Goal: Information Seeking & Learning: Learn about a topic

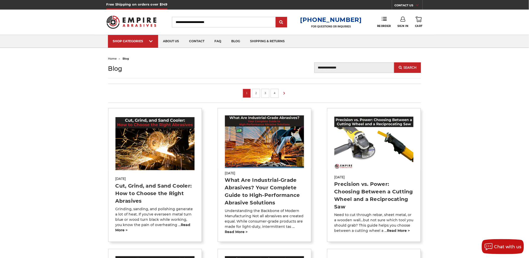
click at [258, 93] on link "2" at bounding box center [256, 93] width 5 height 6
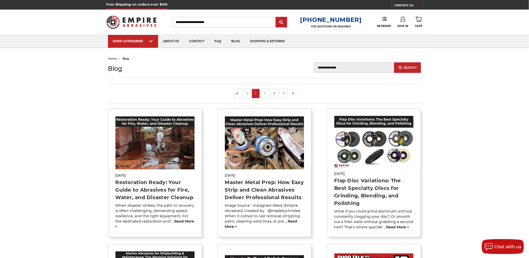
click at [263, 95] on link "3" at bounding box center [265, 93] width 5 height 6
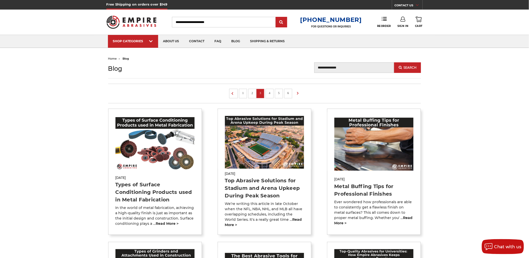
drag, startPoint x: 273, startPoint y: 0, endPoint x: 445, endPoint y: 64, distance: 183.5
click at [241, 93] on link "1" at bounding box center [242, 93] width 5 height 6
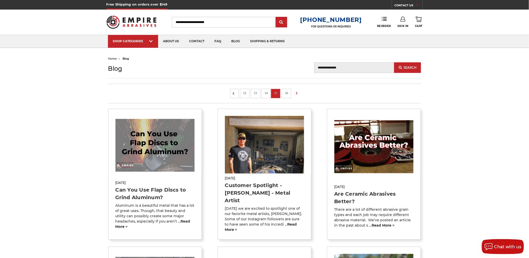
click at [291, 90] on li "16" at bounding box center [287, 94] width 10 height 10
click at [287, 92] on link "16" at bounding box center [286, 93] width 7 height 6
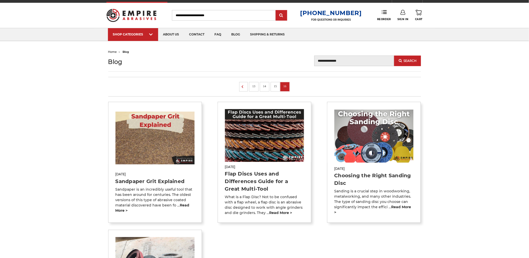
scroll to position [56, 0]
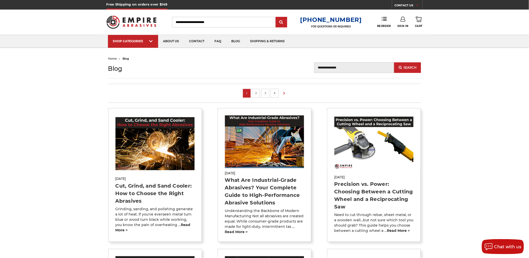
drag, startPoint x: 278, startPoint y: 183, endPoint x: 270, endPoint y: 186, distance: 8.3
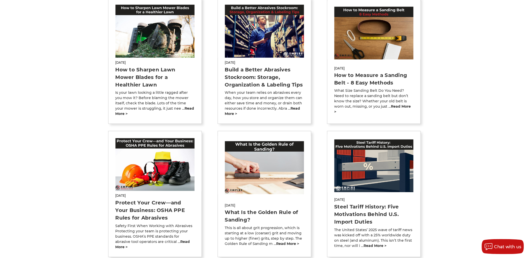
scroll to position [279, 0]
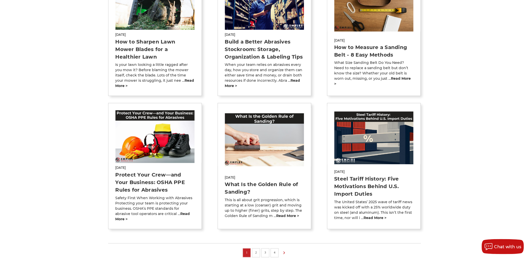
click at [259, 248] on li "2" at bounding box center [256, 252] width 8 height 9
click at [256, 250] on link "2" at bounding box center [256, 253] width 5 height 6
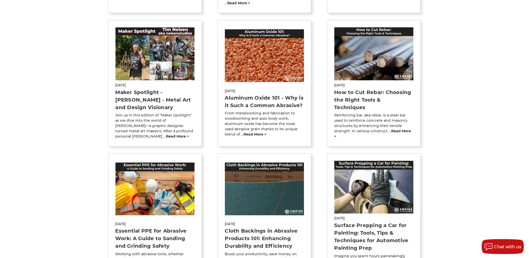
scroll to position [223, 0]
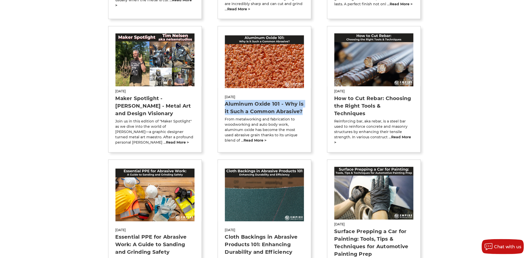
drag, startPoint x: 222, startPoint y: 96, endPoint x: 306, endPoint y: 102, distance: 84.1
click at [306, 102] on div "Apr 24th 2024 Aluminum Oxide 101 - Why is it Such a Common Abrasive? From metal…" at bounding box center [264, 117] width 93 height 51
copy link "Aluminum Oxide 101 - Why is it Such a Common Abrasive?"
click at [330, 96] on div "Apr 19th 2024 How to Cut Rebar: Choosing the Right Tools & Techniques Reinforci…" at bounding box center [373, 115] width 93 height 59
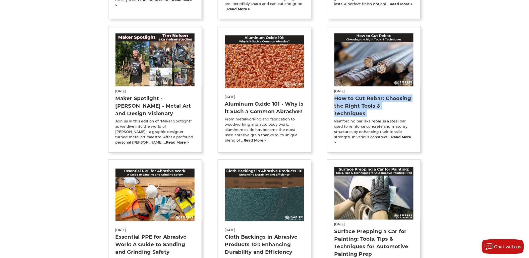
click at [330, 96] on div "Apr 19th 2024 How to Cut Rebar: Choosing the Right Tools & Techniques Reinforci…" at bounding box center [373, 115] width 93 height 59
copy div "How to Cut Rebar: Choosing the Right Tools & Techniques"
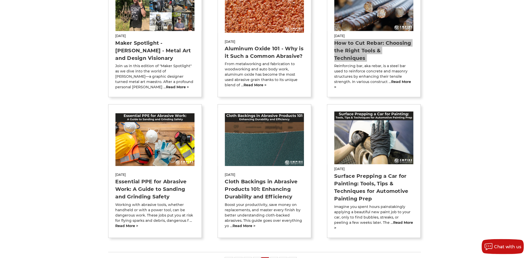
scroll to position [279, 0]
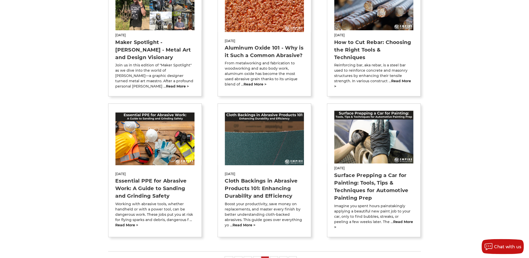
click at [112, 169] on div "Apr 9th 2024 Essential PPE for Abrasive Work: A Guide to Sanding and Grinding S…" at bounding box center [154, 198] width 93 height 59
copy div "Essential PPE for Abrasive Work: A Guide to Sanding and Grinding Safety"
click at [215, 170] on section "May 31st 2024 What is Deburring and Why is It Necessary? When you buy unfinishe…" at bounding box center [264, 40] width 313 height 421
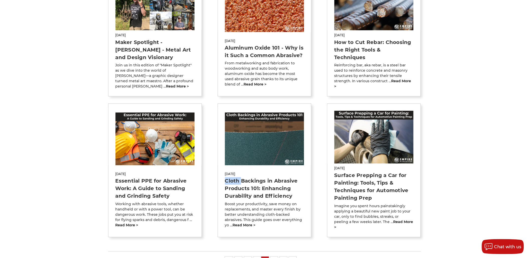
click at [215, 170] on section "May 31st 2024 What is Deburring and Why is It Necessary? When you buy unfinishe…" at bounding box center [264, 40] width 313 height 421
copy div "Cloth Backings in Abrasive Products 101: Enhancing Durability and Efficiency"
click at [330, 171] on div "Mar 20th 2024 Surface Prepping a Car for Painting: Tools, Tips & Techniques for…" at bounding box center [373, 196] width 93 height 66
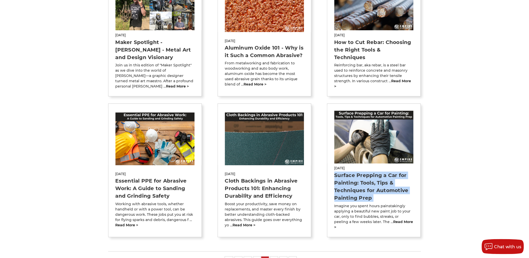
click at [330, 171] on div "Mar 20th 2024 Surface Prepping a Car for Painting: Tools, Tips & Techniques for…" at bounding box center [373, 196] width 93 height 66
copy div "Surface Prepping a Car for Painting: Tools, Tips & Techniques for Automotive Pa…"
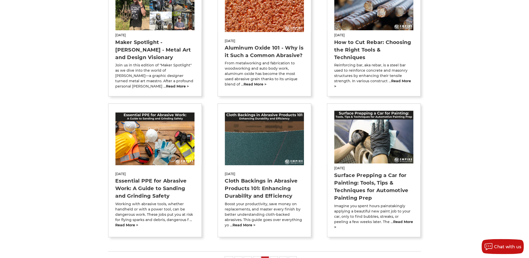
drag, startPoint x: 240, startPoint y: 44, endPoint x: 240, endPoint y: 39, distance: 4.5
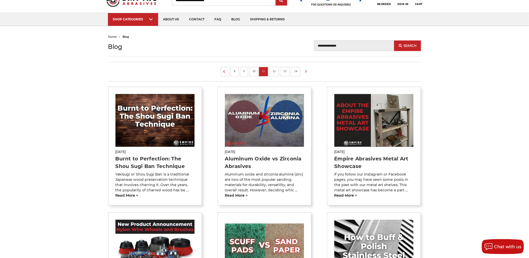
scroll to position [56, 0]
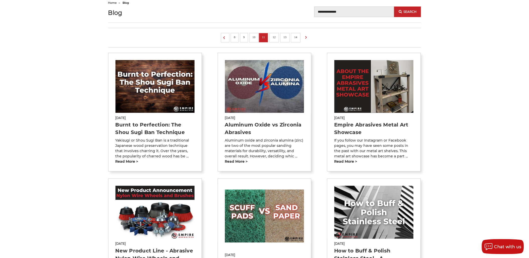
click at [256, 36] on link "10" at bounding box center [254, 37] width 7 height 6
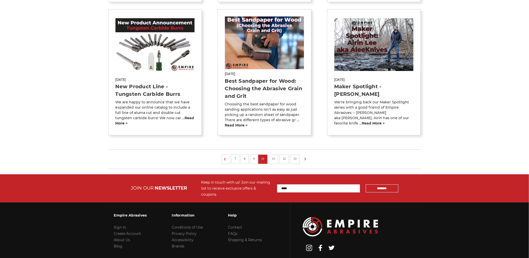
scroll to position [363, 0]
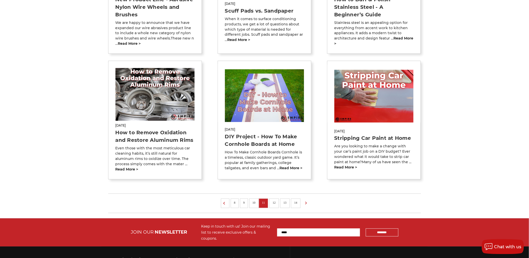
scroll to position [307, 0]
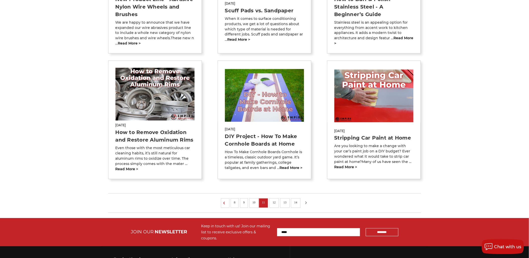
click at [307, 205] on icon at bounding box center [306, 203] width 6 height 6
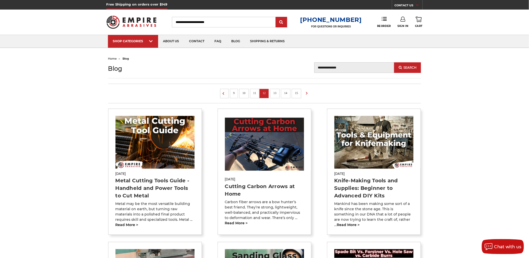
click at [112, 191] on div "Sep 1st 2021 Metal Cutting Tools Guide - Handheld and Power Tools to Cut Metal …" at bounding box center [154, 197] width 93 height 59
copy div "Metal Cutting Tools Guide - Handheld and Power Tools to Cut Metal"
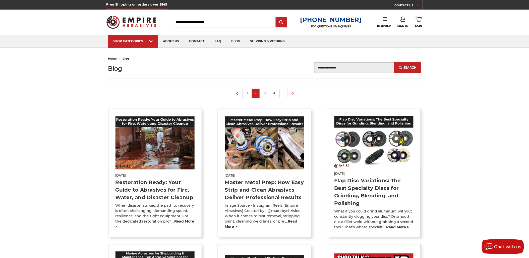
click at [111, 191] on div "[DATE] Restoration Ready: Your Guide to Abrasives for Fire, Water, and Disaster…" at bounding box center [154, 199] width 93 height 59
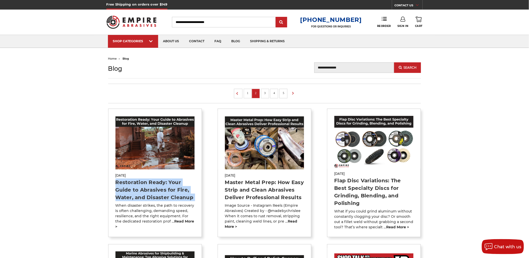
click at [111, 191] on div "[DATE] Restoration Ready: Your Guide to Abrasives for Fire, Water, and Disaster…" at bounding box center [154, 199] width 93 height 59
copy div "Restoration Ready: Your Guide to Abrasives for Fire, Water, and Disaster Cleanup"
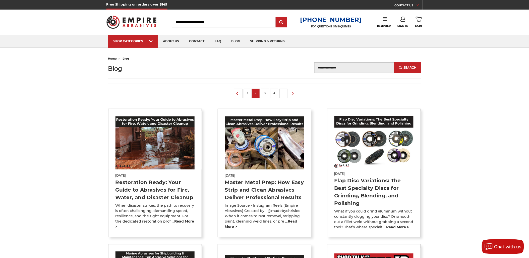
click at [364, 68] on input "Blog Search" at bounding box center [354, 67] width 80 height 11
click at [293, 91] on icon at bounding box center [293, 93] width 6 height 6
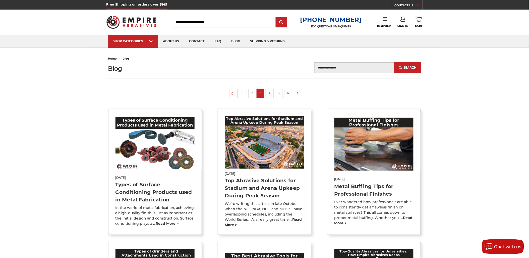
click at [301, 95] on icon at bounding box center [298, 93] width 6 height 6
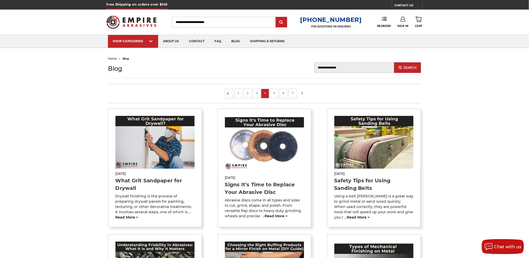
click at [305, 94] on icon at bounding box center [302, 93] width 6 height 6
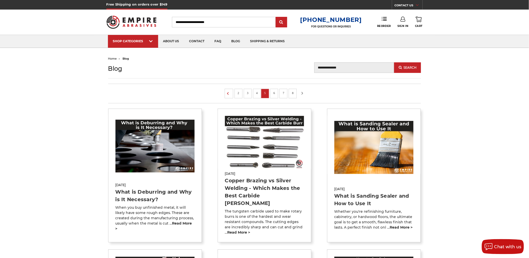
click at [304, 92] on icon at bounding box center [302, 93] width 6 height 6
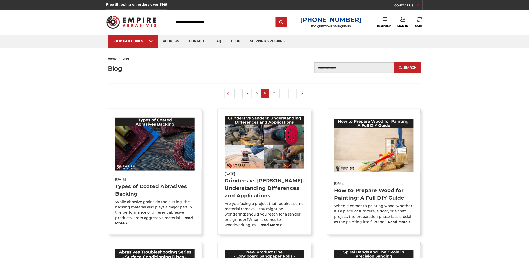
click at [304, 92] on icon at bounding box center [302, 93] width 6 height 6
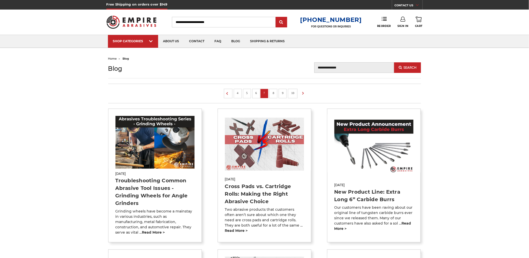
click at [304, 92] on use at bounding box center [303, 93] width 2 height 3
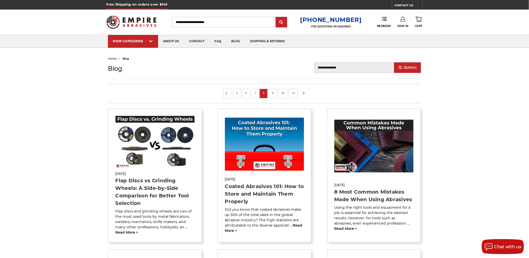
click at [227, 94] on icon at bounding box center [226, 94] width 6 height 6
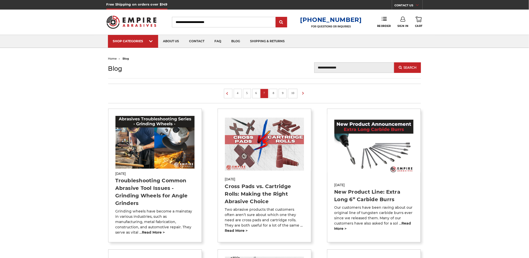
click at [227, 94] on icon at bounding box center [227, 94] width 6 height 6
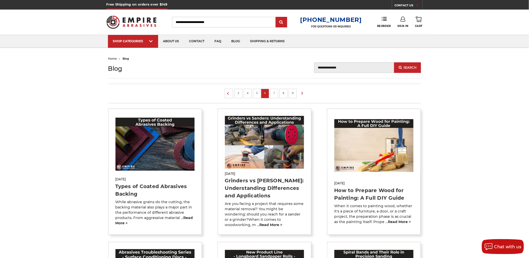
copy div "Types of Coated Abrasives Backing"
click at [304, 91] on icon at bounding box center [302, 93] width 6 height 6
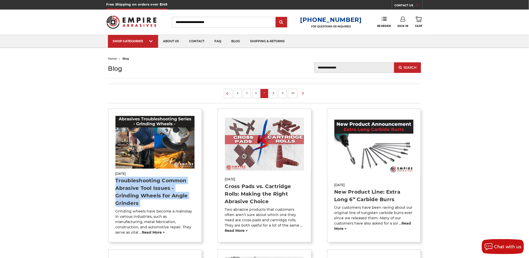
copy div "Troubleshooting Common Abrasive Tool Issues - Grinding Wheels for Angle Grinders"
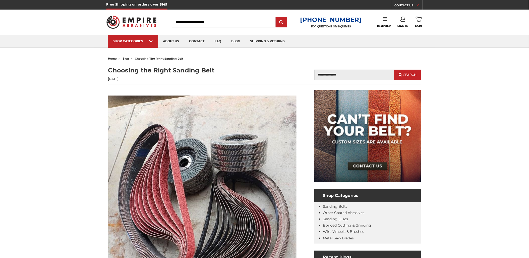
click at [349, 75] on input "Blog Search" at bounding box center [354, 75] width 80 height 11
paste input "**********"
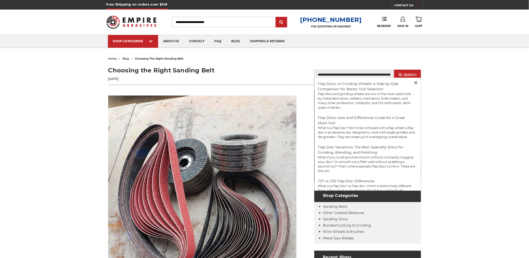
click at [373, 74] on input "**********" at bounding box center [354, 75] width 80 height 11
paste input "text"
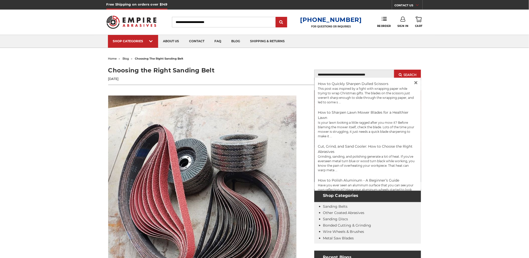
click at [337, 71] on input "**********" at bounding box center [354, 75] width 80 height 11
paste input "*"
click at [357, 76] on input "**********" at bounding box center [354, 75] width 80 height 11
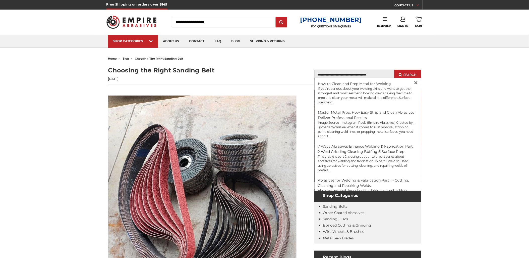
click at [357, 76] on input "**********" at bounding box center [354, 75] width 80 height 11
paste input "*********"
click at [357, 71] on input "**********" at bounding box center [354, 75] width 80 height 11
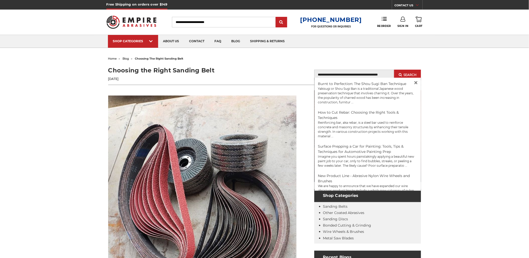
click at [357, 71] on input "**********" at bounding box center [354, 75] width 80 height 11
paste input "*****"
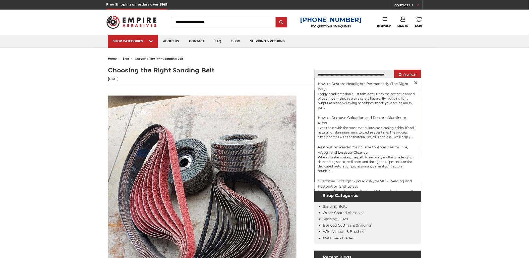
click at [338, 74] on input "**********" at bounding box center [354, 75] width 80 height 11
paste input "*******"
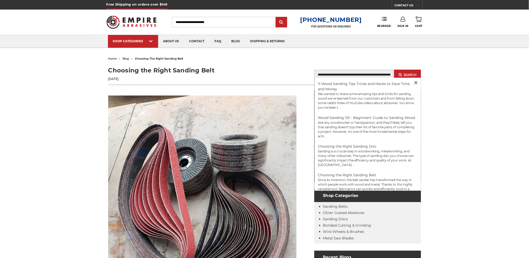
click at [330, 72] on input "**********" at bounding box center [354, 75] width 80 height 11
paste input "text"
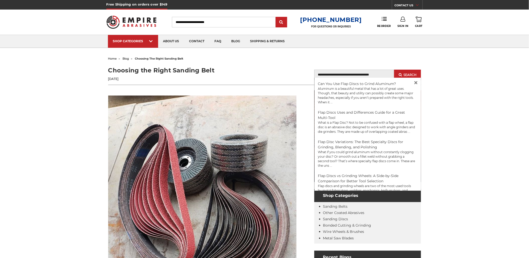
type input "**********"
click at [125, 59] on span "blog" at bounding box center [126, 59] width 7 height 4
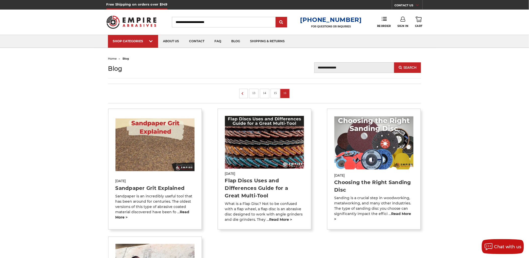
click at [278, 94] on link "15" at bounding box center [275, 93] width 7 height 6
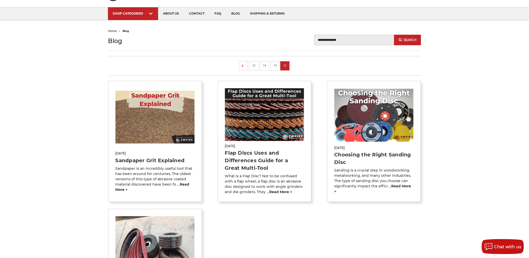
scroll to position [28, 0]
click at [218, 159] on article "[DATE] Flap Discs Uses and Differences Guide for a Great Multi-Tool What is a F…" at bounding box center [265, 141] width 94 height 121
copy div "Flap Discs Uses and Differences Guide for a Great Multi-Tool"
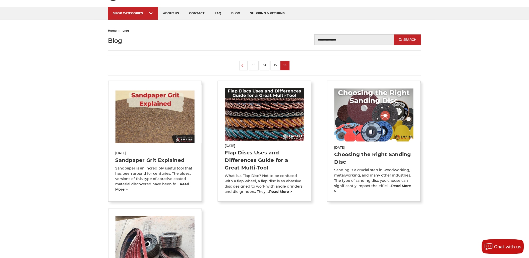
click at [328, 153] on div "[DATE] Choosing the Right Sanding Disc Sanding is a crucial step in woodworking…" at bounding box center [373, 167] width 93 height 51
click at [328, 153] on div "Sep 11th 2019 Choosing the Right Sanding Disc Sanding is a crucial step in wood…" at bounding box center [373, 167] width 93 height 51
copy div "Choosing the Right Sanding Disc"
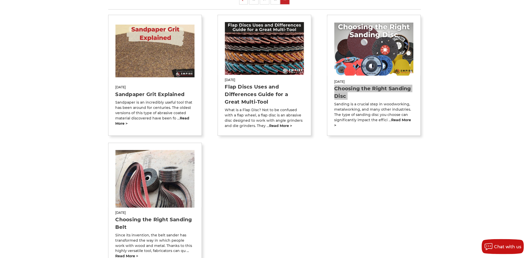
scroll to position [111, 0]
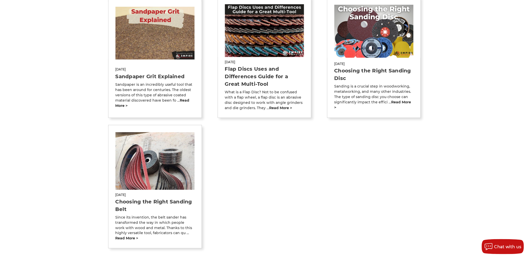
click at [108, 200] on div "Sep 11th 2019 Choosing the Right Sanding Belt Since its invention, the belt san…" at bounding box center [154, 215] width 93 height 51
copy div "Choosing the Right Sanding Belt"
click at [449, 110] on div "home blog Blog Blog Search Search 13 14 15 16" at bounding box center [264, 115] width 529 height 343
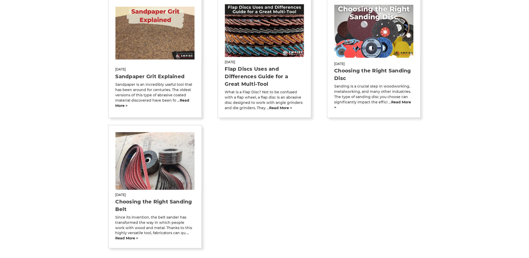
click at [268, 200] on section "Feb 6th 2020 Sandpaper Grit Explained Sandpaper is an incredibly useful tool th…" at bounding box center [264, 129] width 313 height 265
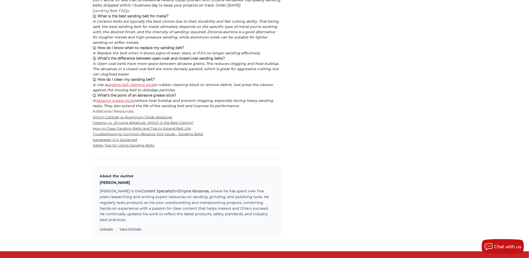
scroll to position [2791, 0]
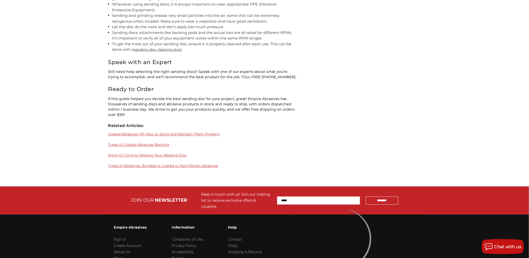
scroll to position [2983, 0]
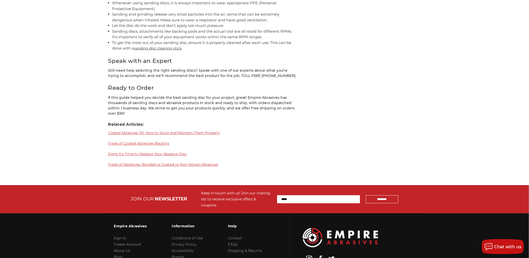
click at [274, 95] on p "If this guide helped you decide the best sanding disc for your project, great! …" at bounding box center [202, 105] width 188 height 21
click at [194, 95] on p "If this guide helped you decide the best sanding disc for your project, great! …" at bounding box center [202, 105] width 188 height 21
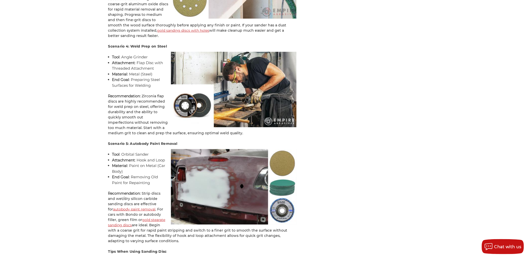
scroll to position [2621, 0]
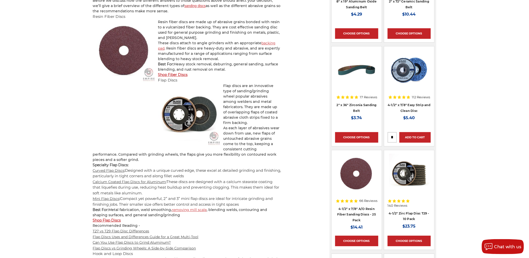
scroll to position [474, 0]
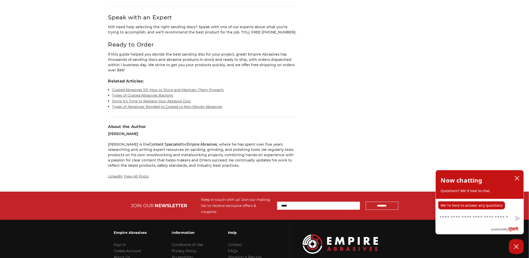
scroll to position [3868, 0]
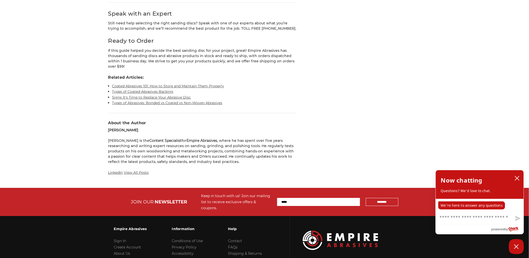
click at [158, 138] on p "Mike is the Content Specialist for Empire Abrasives , where he has spent over f…" at bounding box center [202, 151] width 188 height 26
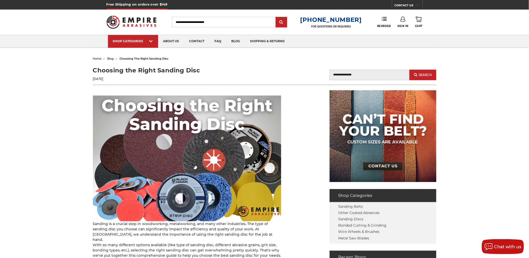
click at [334, 76] on input "Blog Search" at bounding box center [370, 75] width 80 height 11
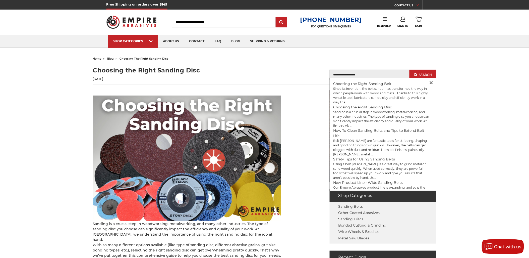
type input "**********"
drag, startPoint x: 371, startPoint y: 82, endPoint x: 372, endPoint y: 85, distance: 3.1
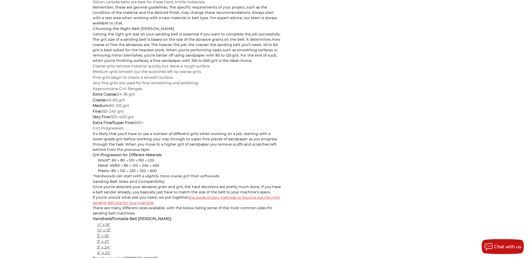
scroll to position [1785, 0]
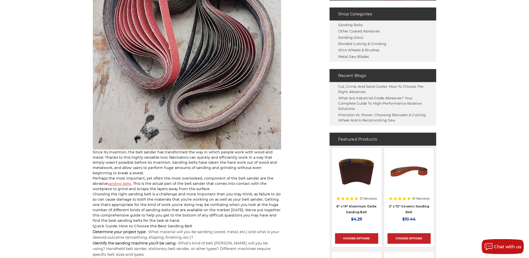
scroll to position [223, 0]
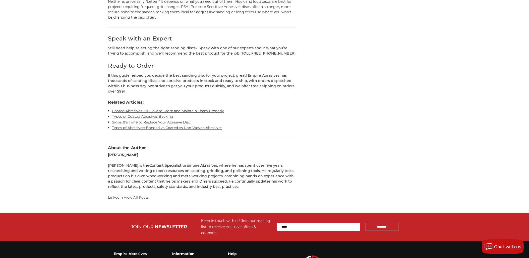
scroll to position [3868, 0]
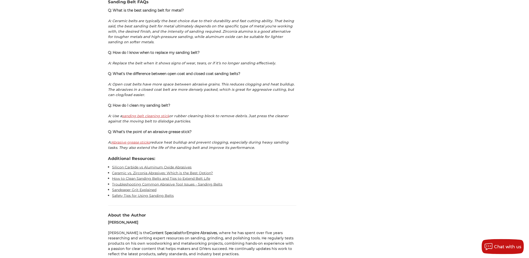
scroll to position [3542, 0]
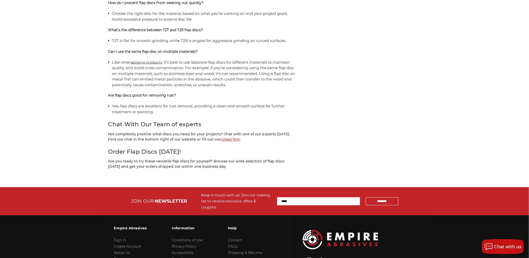
scroll to position [2317, 0]
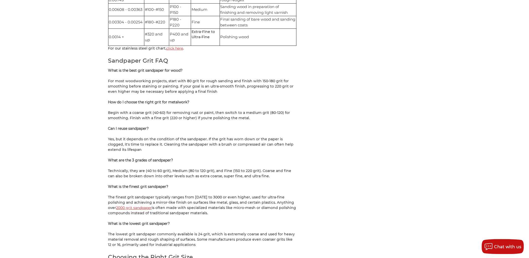
scroll to position [1200, 0]
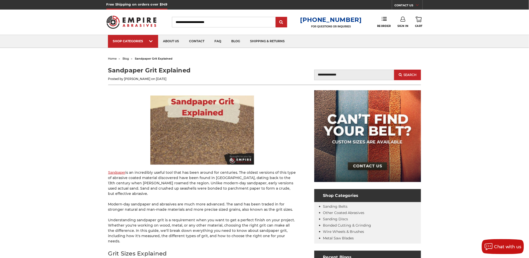
click at [129, 78] on p "Posted by [PERSON_NAME] on [DATE]" at bounding box center [186, 79] width 156 height 5
click at [136, 78] on p "Posted by Mike Germade on Feb 6th 2020" at bounding box center [186, 79] width 156 height 5
click at [139, 79] on p "Posted by Mike Germade on Feb 6th 2020" at bounding box center [186, 79] width 156 height 5
click at [142, 78] on p "Posted by Mike Germade on Feb 6th 2020" at bounding box center [186, 79] width 156 height 5
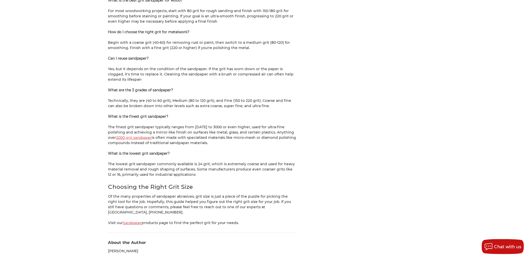
scroll to position [1405, 0]
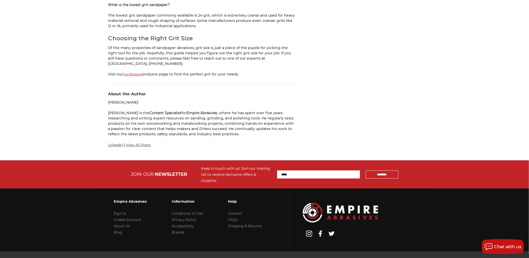
click at [136, 142] on link "View All Posts" at bounding box center [138, 144] width 25 height 5
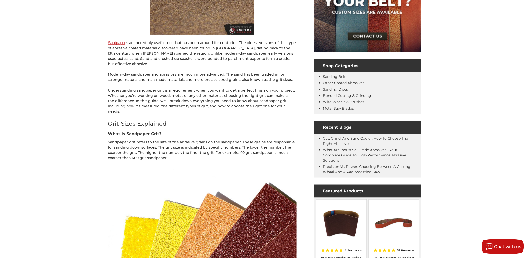
scroll to position [0, 0]
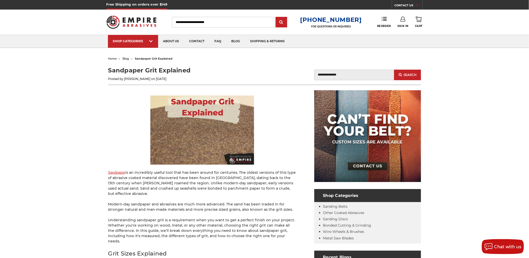
drag, startPoint x: 134, startPoint y: 76, endPoint x: 135, endPoint y: 79, distance: 2.6
click at [134, 77] on p "Posted by Mike Germade on Feb 6th 2020" at bounding box center [186, 79] width 156 height 5
click at [136, 81] on p "Posted by Mike Germade on Feb 6th 2020" at bounding box center [186, 79] width 156 height 5
click at [137, 79] on p "Posted by Mike Germade on Feb 6th 2020" at bounding box center [186, 79] width 156 height 5
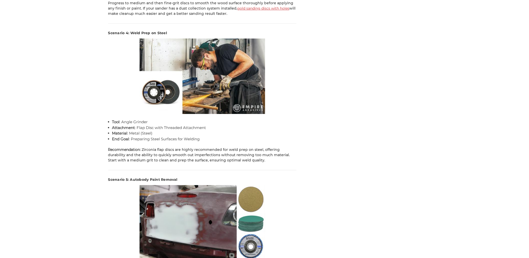
scroll to position [3868, 0]
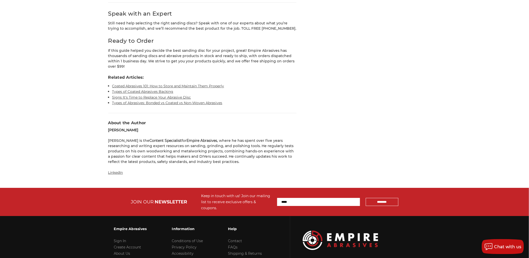
click at [115, 170] on link "LinkedIn" at bounding box center [115, 172] width 15 height 5
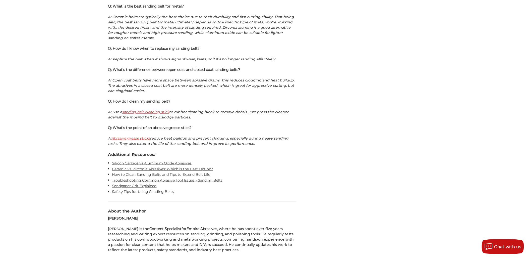
scroll to position [3642, 0]
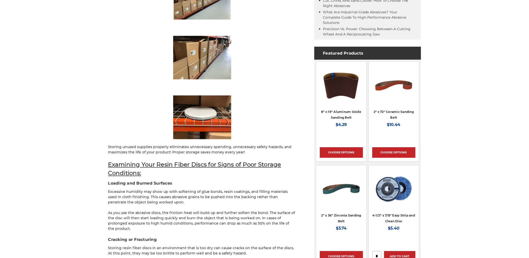
scroll to position [946, 0]
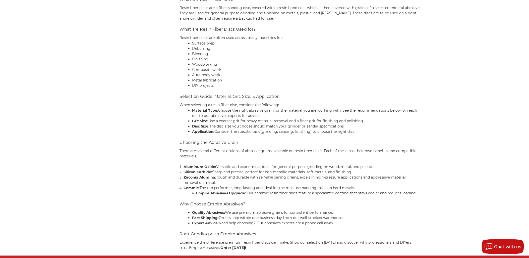
scroll to position [660, 0]
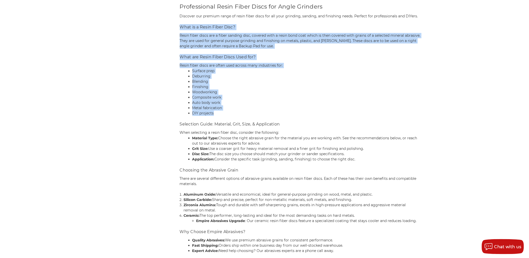
drag, startPoint x: 220, startPoint y: 115, endPoint x: 181, endPoint y: 30, distance: 94.0
click at [181, 30] on div "Professional Resin Fiber Discs for Angle Grinders Discover our premium range of…" at bounding box center [300, 139] width 241 height 275
copy div "What is a Resin Fiber Disc? Resin fiber discs are a fiber sanding disc, covered…"
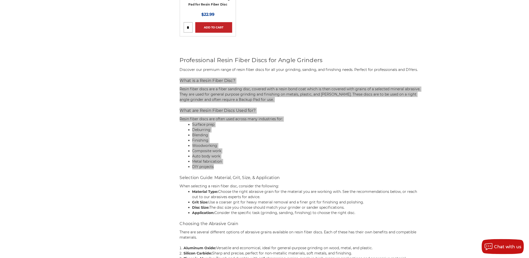
scroll to position [604, 0]
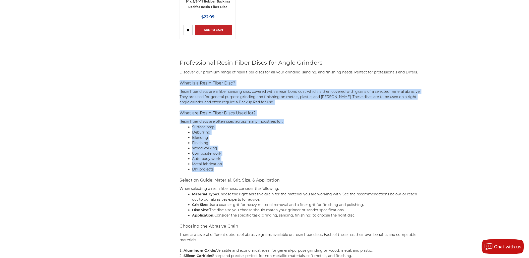
click at [282, 171] on li "DIY projects" at bounding box center [306, 168] width 229 height 5
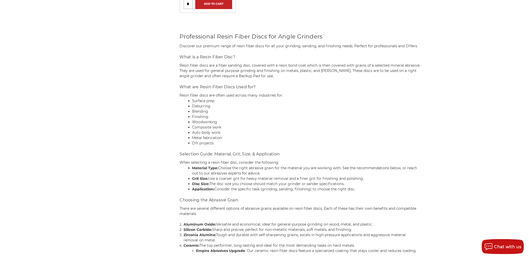
scroll to position [660, 0]
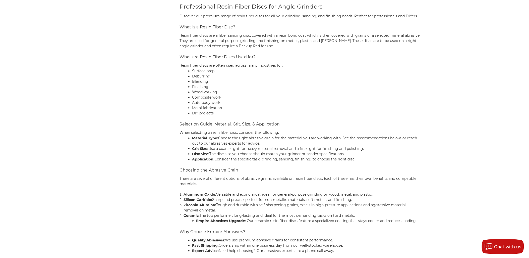
click at [185, 126] on span "Selection Guide: Material, Grit, Size, & Application" at bounding box center [230, 123] width 100 height 5
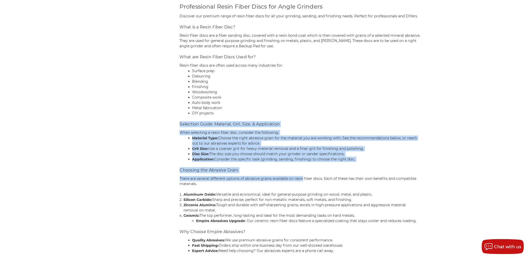
scroll to position [688, 0]
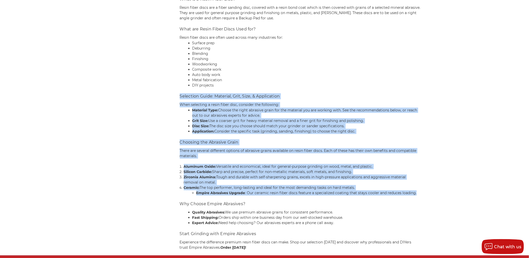
drag, startPoint x: 185, startPoint y: 126, endPoint x: 431, endPoint y: 194, distance: 255.3
copy div "Selection Guide: Material, Grit, Size, & Application When selecting a resin fib…"
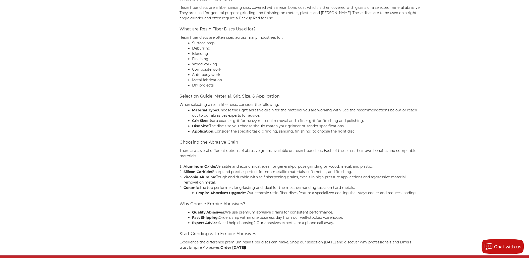
click at [399, 85] on li "DIY projects" at bounding box center [306, 85] width 229 height 5
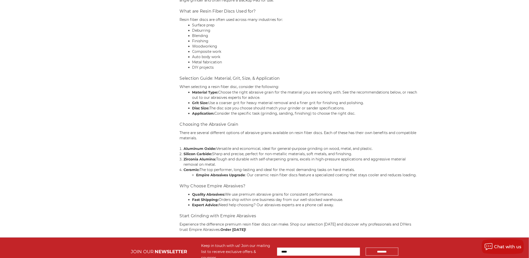
scroll to position [716, 0]
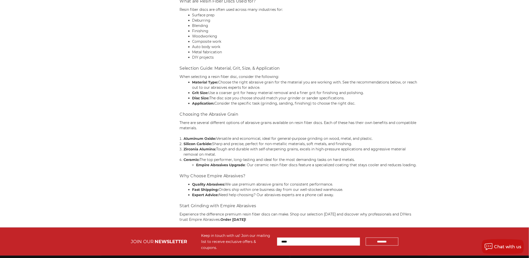
click at [189, 114] on span "Choosing the Abrasive Grain" at bounding box center [209, 114] width 59 height 5
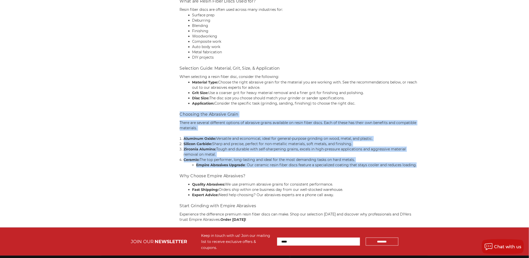
drag, startPoint x: 189, startPoint y: 114, endPoint x: 418, endPoint y: 166, distance: 235.1
click at [418, 166] on div "Professional Resin Fiber Discs for Angle Grinders Discover our premium range of…" at bounding box center [300, 84] width 241 height 275
copy div "Choosing the Abrasive Grain There are several different options of abrasive gra…"
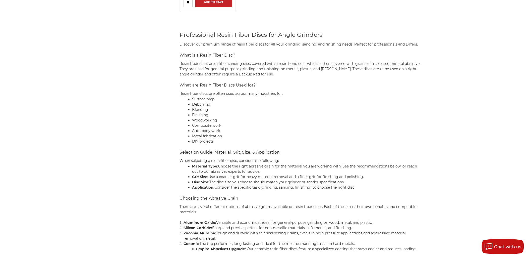
scroll to position [548, 0]
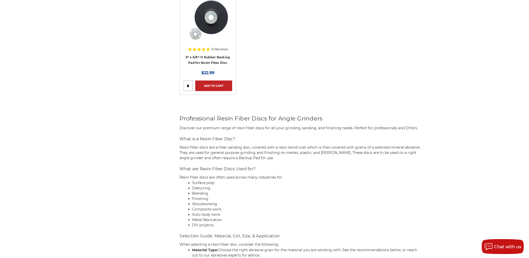
click at [201, 120] on span "Professional Resin Fiber Discs for Angle Grinders" at bounding box center [251, 118] width 143 height 7
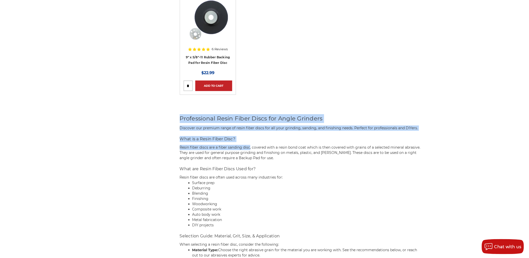
drag, startPoint x: 201, startPoint y: 120, endPoint x: 248, endPoint y: 144, distance: 52.5
click at [248, 144] on div "Professional Resin Fiber Discs for Angle Grinders Discover our premium range of…" at bounding box center [300, 251] width 241 height 275
click at [249, 144] on div "Professional Resin Fiber Discs for Angle Grinders Discover our premium range of…" at bounding box center [300, 251] width 241 height 275
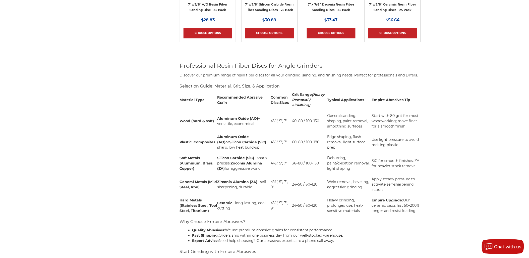
scroll to position [371, 0]
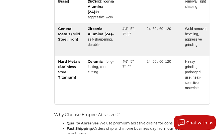
scroll to position [619, 0]
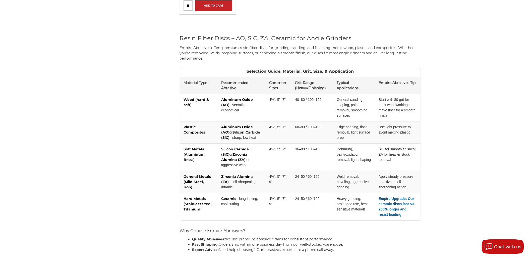
scroll to position [641, 0]
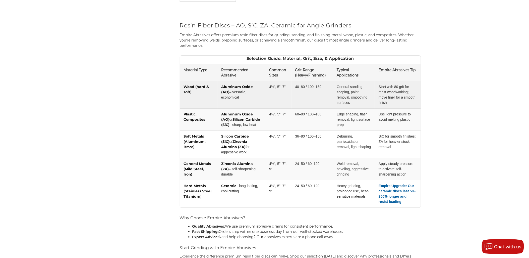
click at [402, 85] on td "Start with 80 grit for most woodworking; move finer for a smooth finish" at bounding box center [398, 94] width 46 height 27
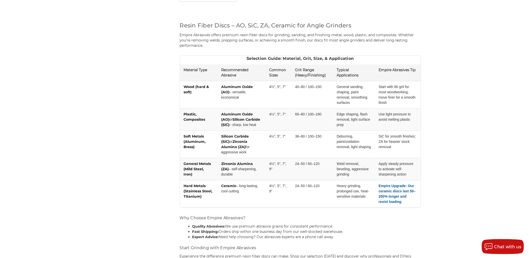
click at [402, 75] on th "Empire Abrasives Tip" at bounding box center [398, 72] width 46 height 17
click at [398, 58] on h3 "Selection Guide: Material, Grit, Size, & Application" at bounding box center [300, 58] width 241 height 6
click at [411, 47] on p "Empire Abrasives offers premium resin fiber discs for grinding, sanding, and fi…" at bounding box center [300, 40] width 241 height 16
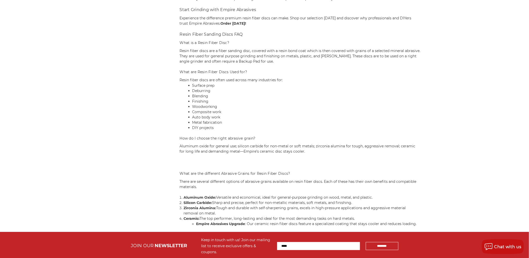
scroll to position [892, 0]
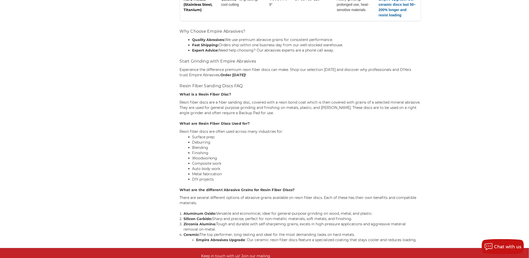
scroll to position [818, 0]
